Goal: Use online tool/utility: Utilize a website feature to perform a specific function

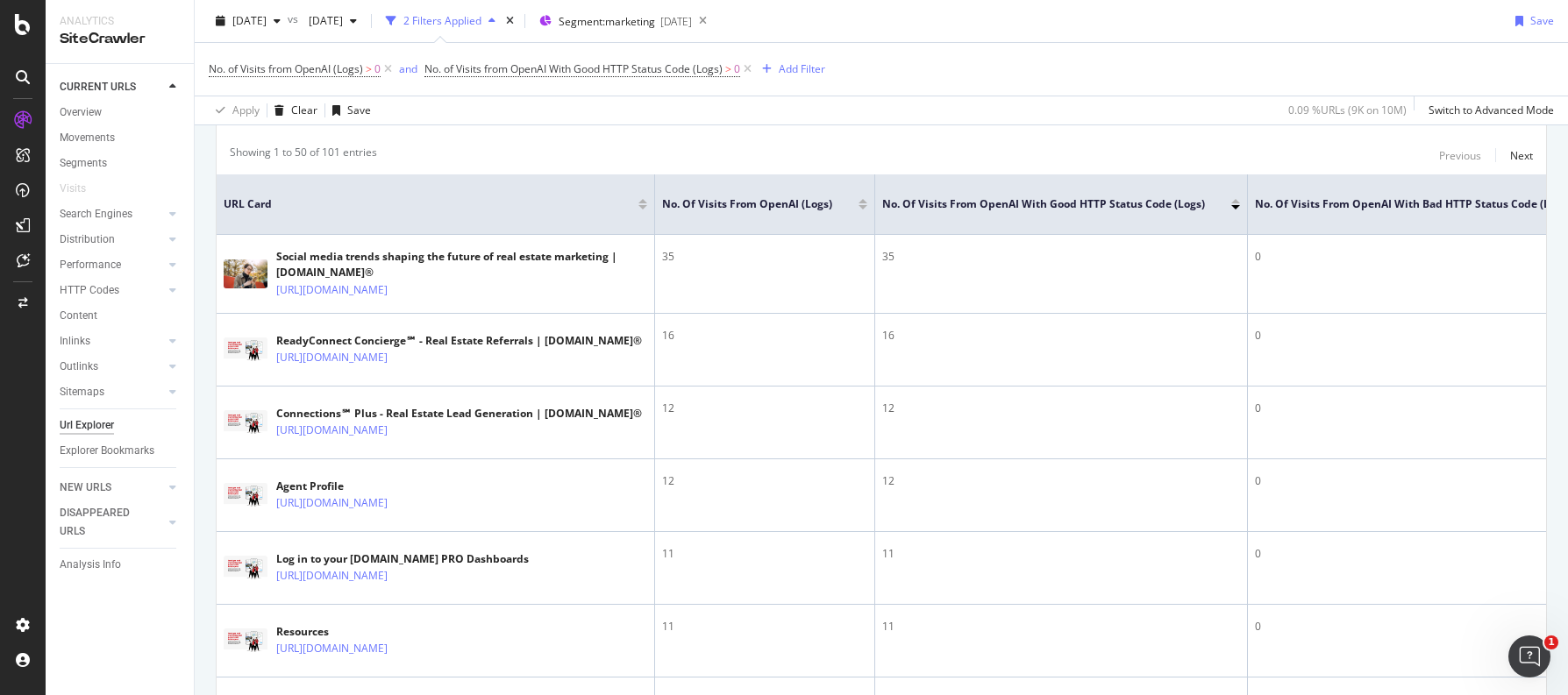
scroll to position [169, 0]
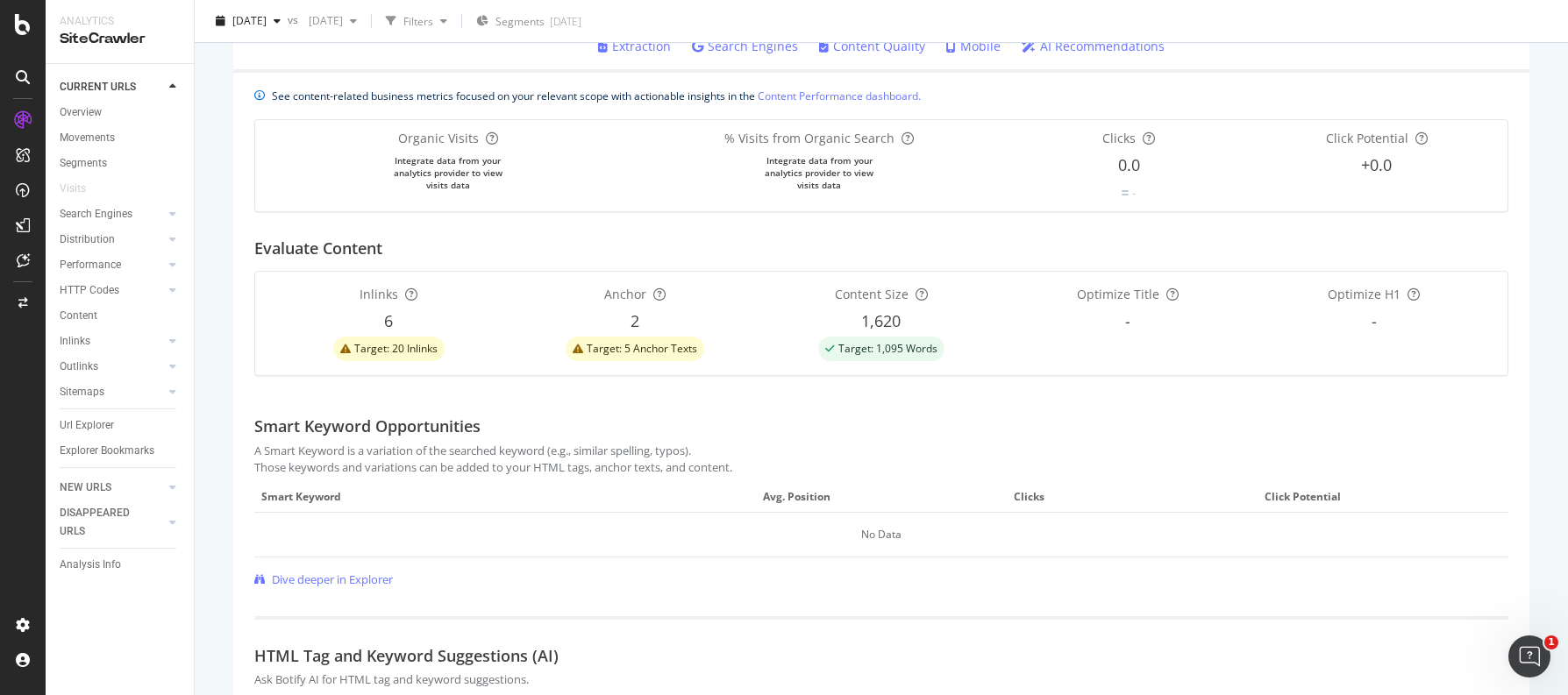
scroll to position [618, 0]
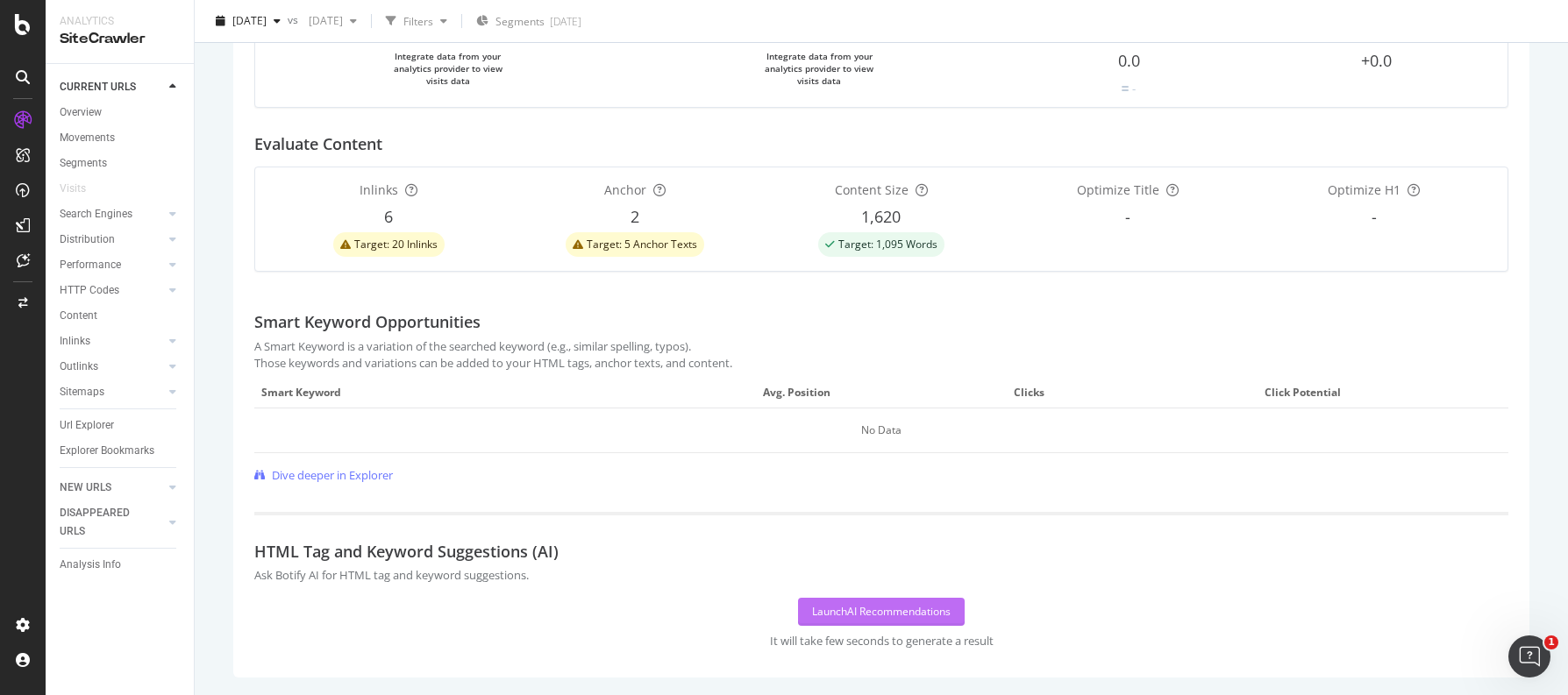
click at [853, 607] on div "Launch AI Recommendations" at bounding box center [881, 612] width 139 height 15
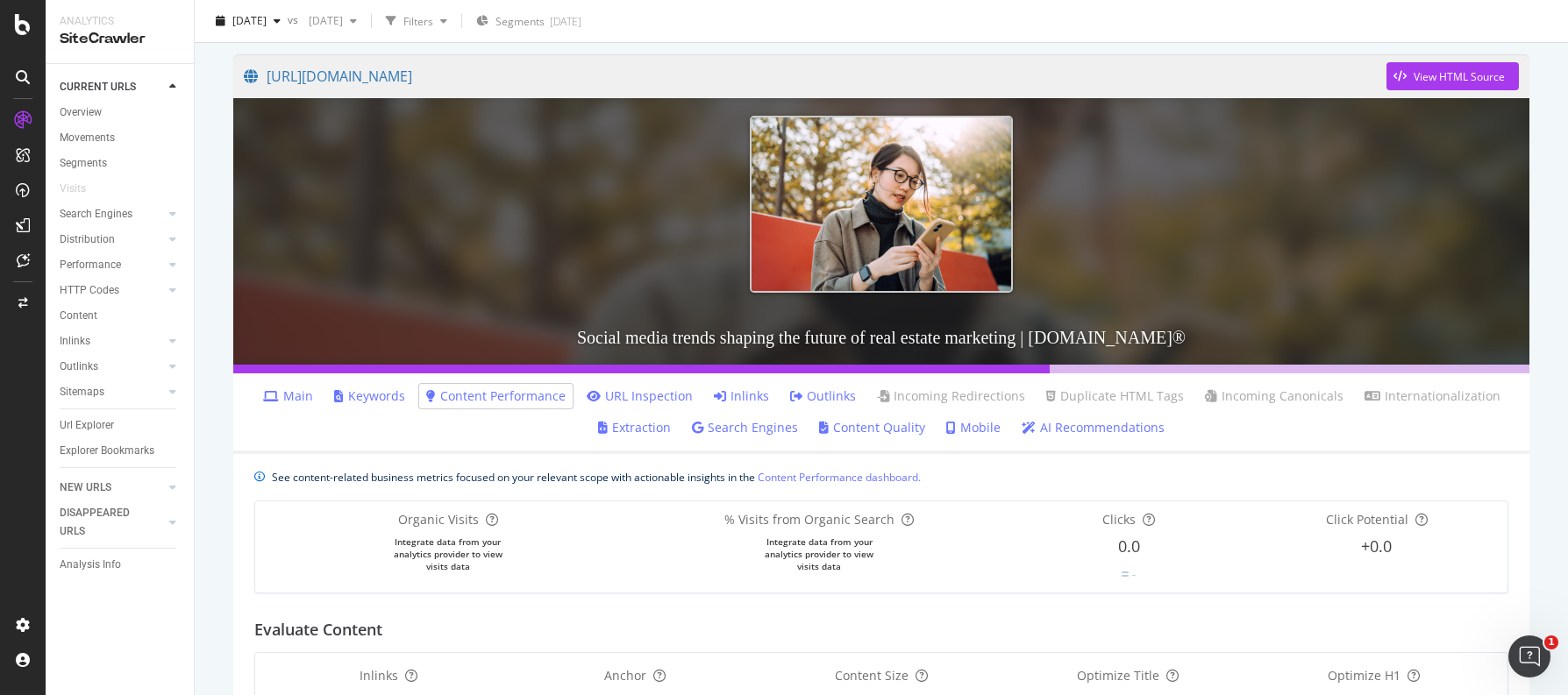
scroll to position [127, 0]
